Goal: Ask a question

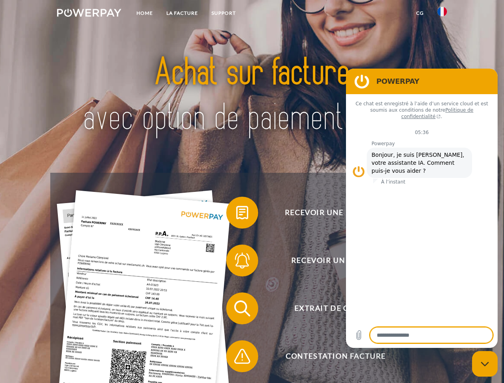
click at [89, 14] on img at bounding box center [89, 13] width 64 height 8
click at [442, 14] on img at bounding box center [442, 12] width 10 height 10
click at [420, 13] on link "CG" at bounding box center [419, 13] width 21 height 14
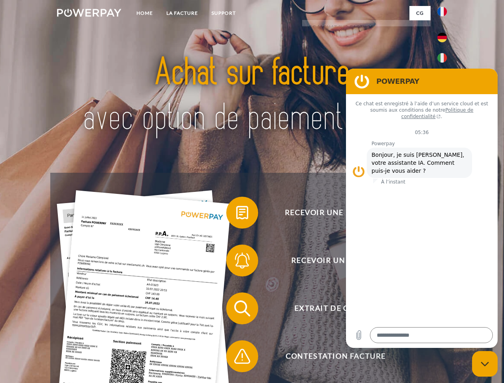
click at [236, 214] on span at bounding box center [230, 213] width 40 height 40
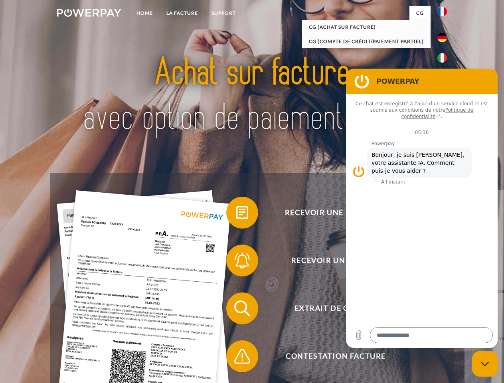
click at [236, 262] on div "Recevoir une facture ? Recevoir un rappel? Extrait de compte retour" at bounding box center [251, 332] width 403 height 319
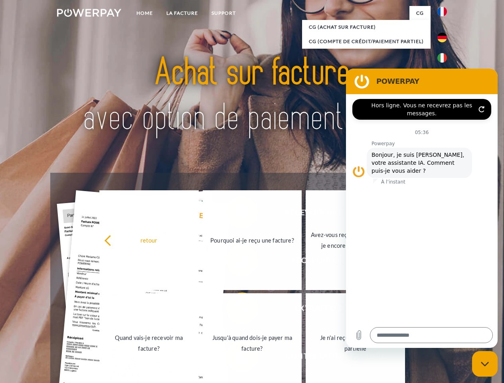
click at [236, 310] on link "Jusqu'à quand dois-je payer ma facture?" at bounding box center [252, 343] width 99 height 100
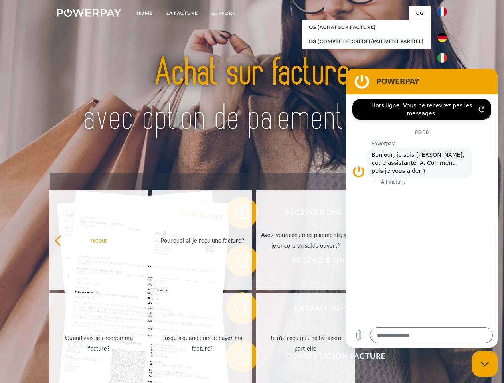
click at [256, 358] on link "Je n'ai reçu qu'une livraison partielle" at bounding box center [305, 343] width 99 height 100
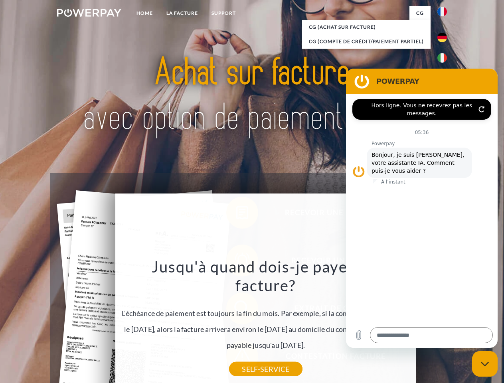
click at [485, 364] on icon "Fermer la fenêtre de messagerie" at bounding box center [485, 363] width 8 height 5
type textarea "*"
